Goal: Task Accomplishment & Management: Manage account settings

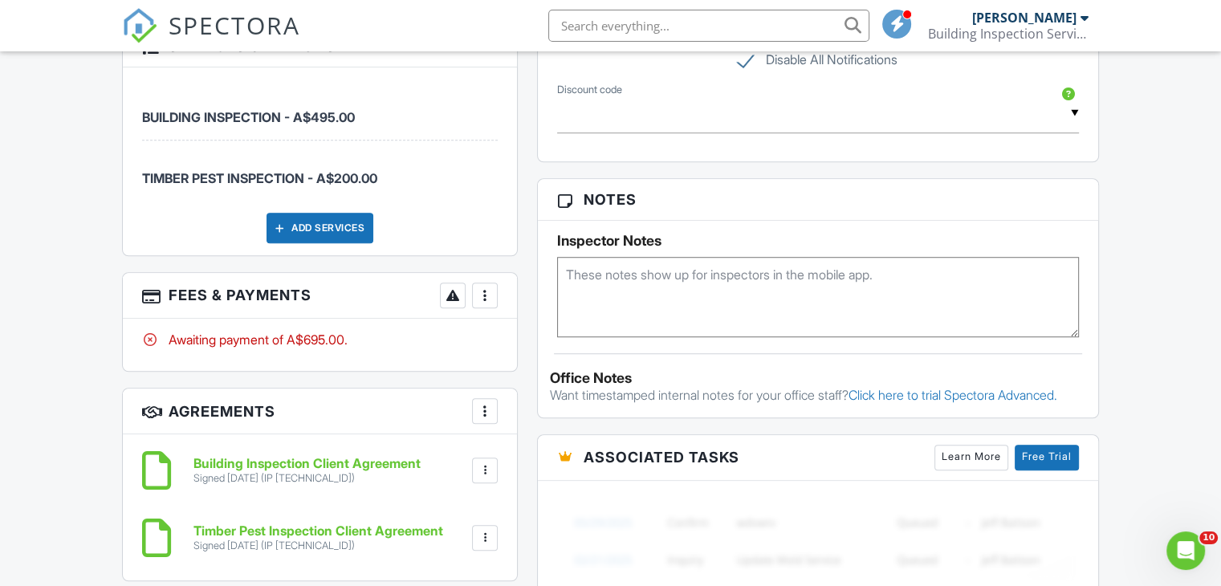
scroll to position [1284, 0]
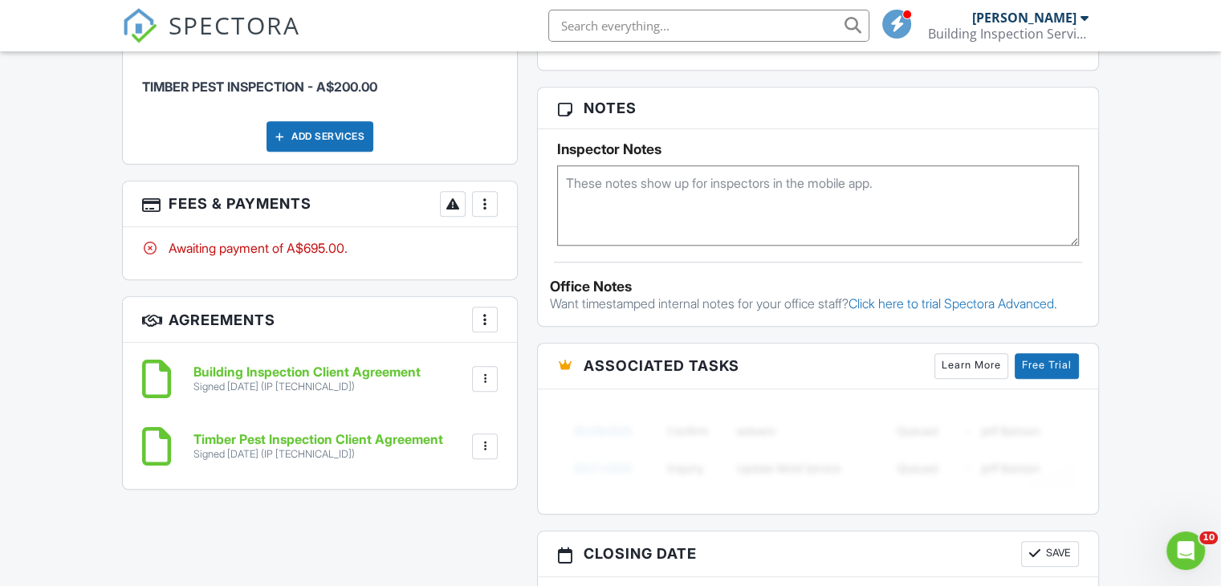
click at [484, 203] on div at bounding box center [485, 204] width 16 height 16
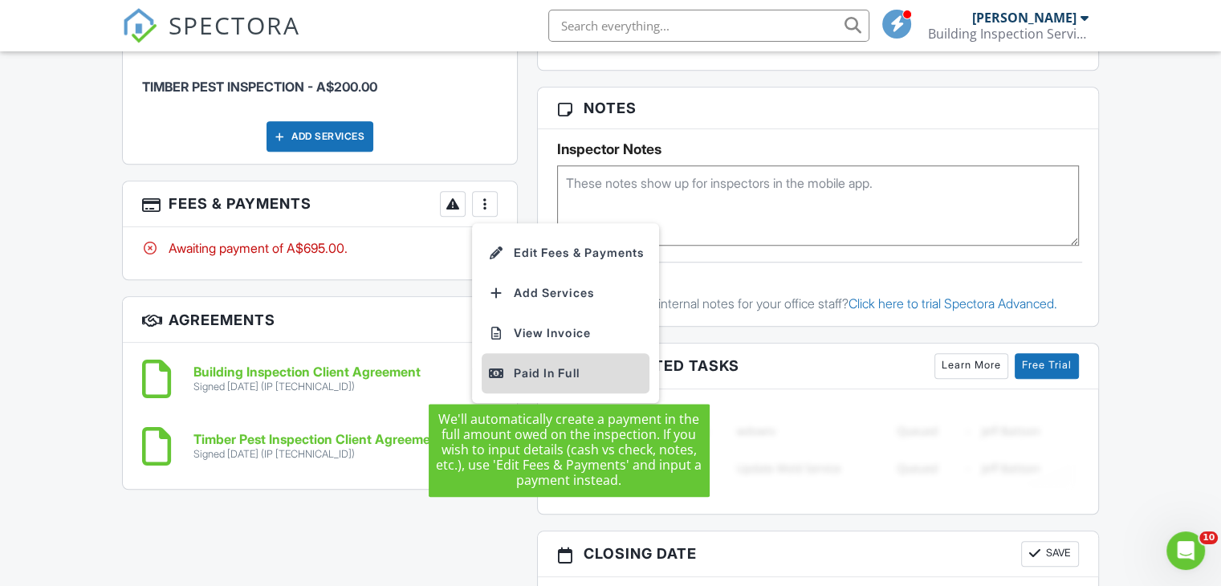
click at [551, 371] on div "Paid In Full" at bounding box center [565, 373] width 155 height 19
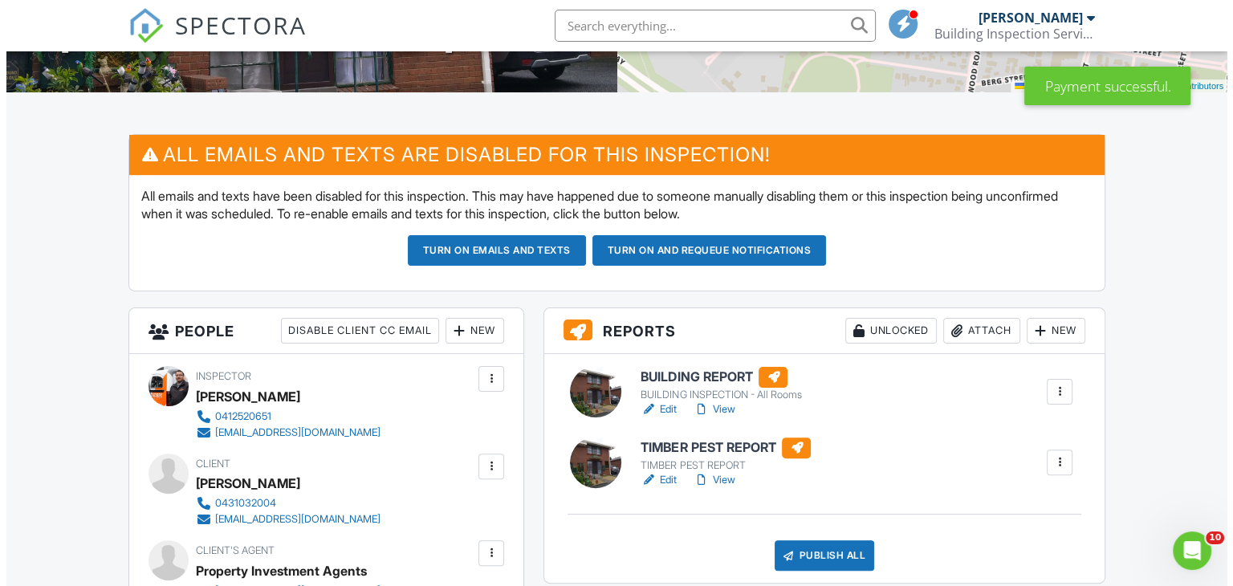
scroll to position [401, 0]
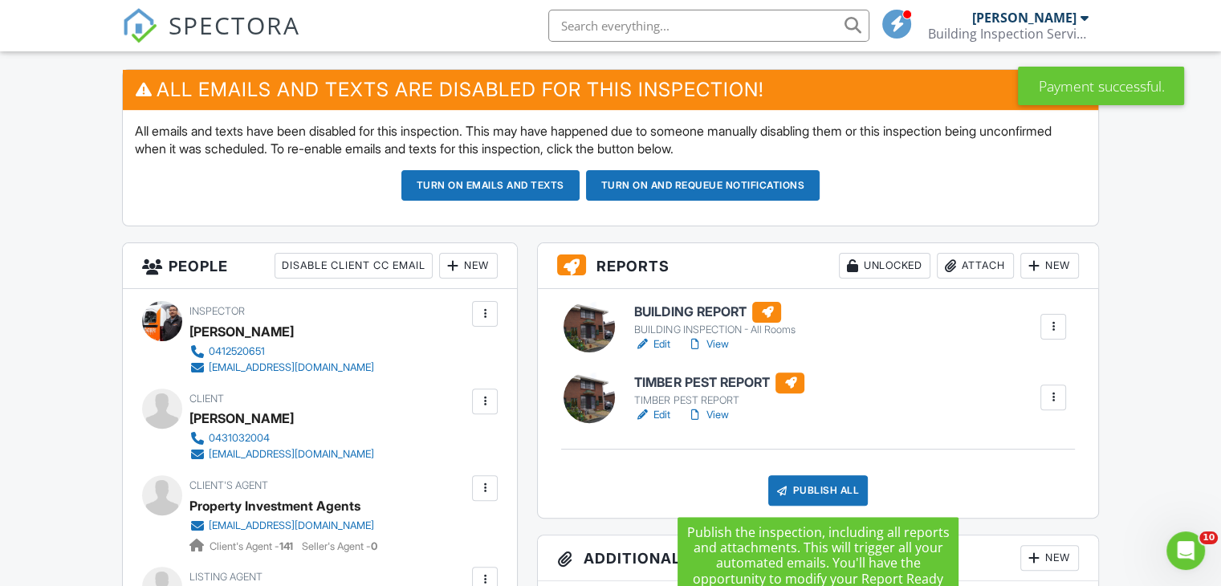
click at [849, 491] on div "Publish All" at bounding box center [818, 490] width 100 height 31
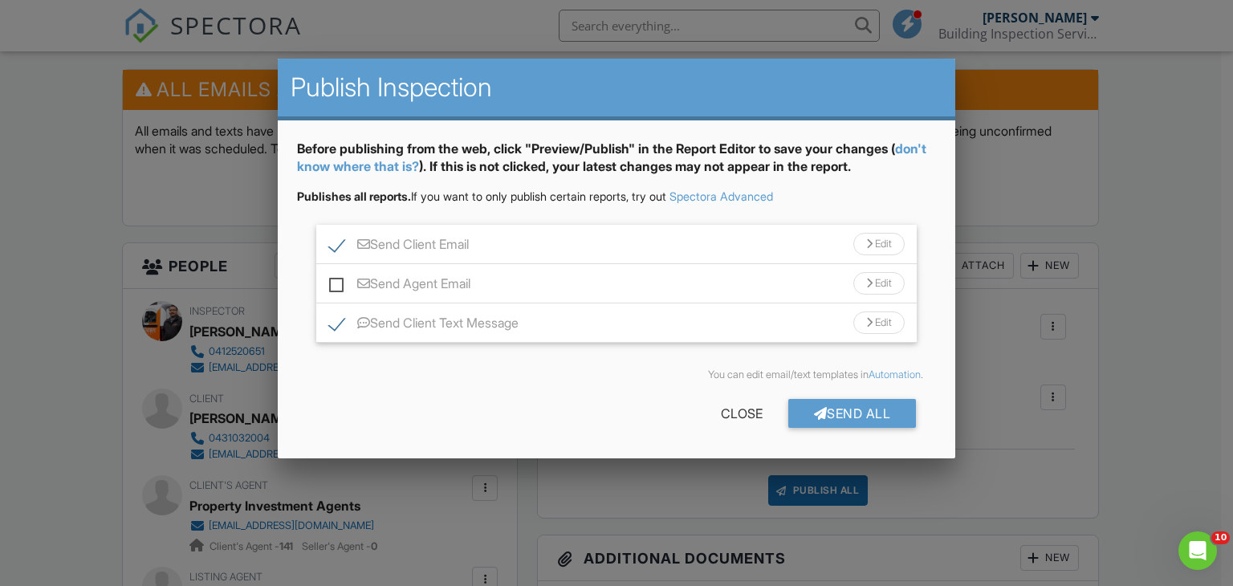
click at [331, 283] on label "Send Agent Email" at bounding box center [399, 286] width 141 height 20
click at [331, 281] on input "Send Agent Email" at bounding box center [334, 276] width 10 height 10
checkbox input "true"
click at [840, 421] on div "Send All" at bounding box center [852, 413] width 128 height 29
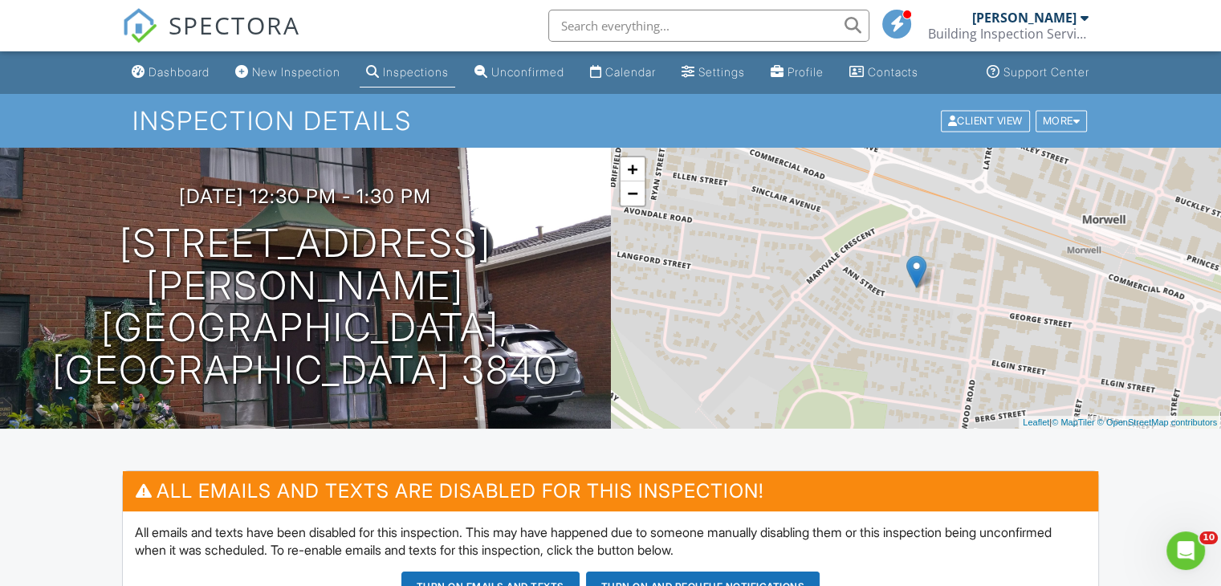
click at [417, 76] on div "Inspections" at bounding box center [416, 72] width 66 height 14
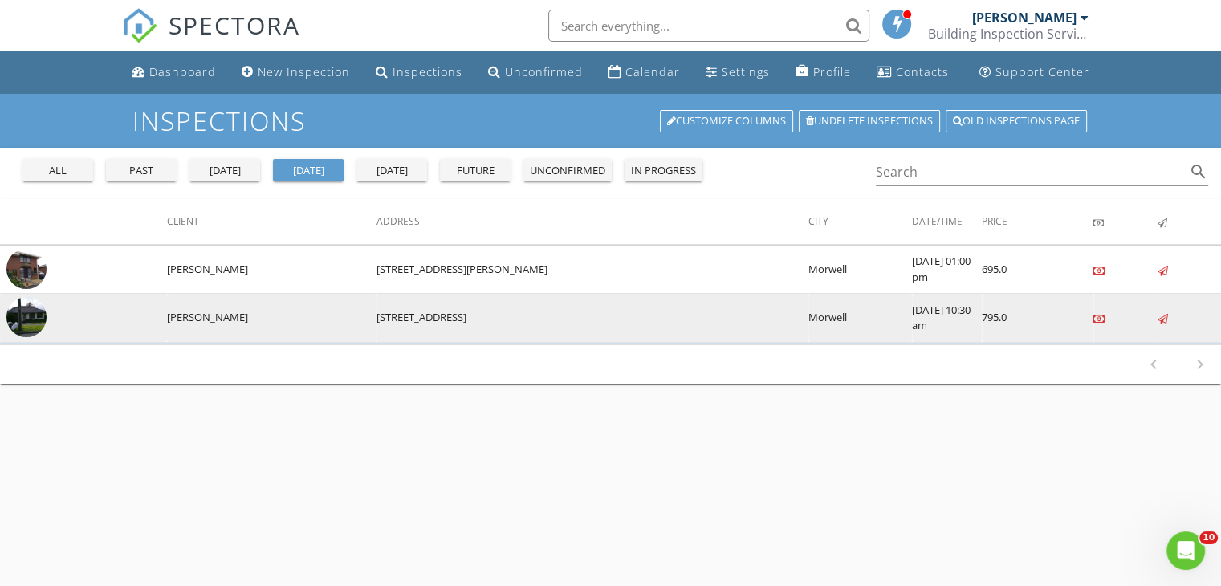
click at [35, 319] on img at bounding box center [26, 317] width 40 height 40
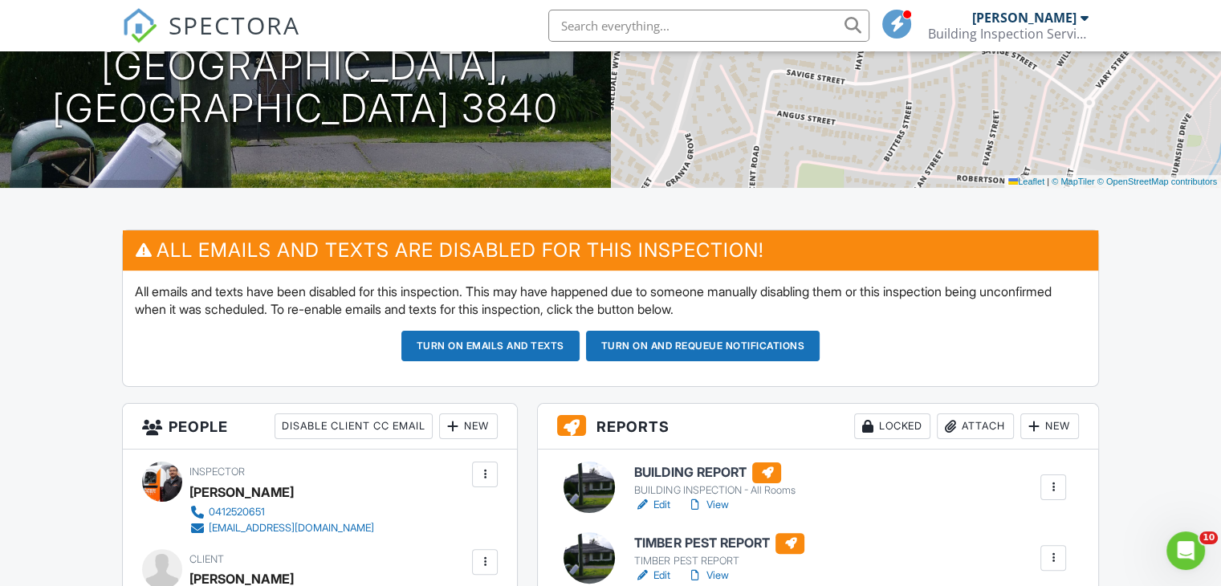
click at [665, 505] on link "Edit" at bounding box center [652, 505] width 36 height 16
